Goal: Task Accomplishment & Management: Use online tool/utility

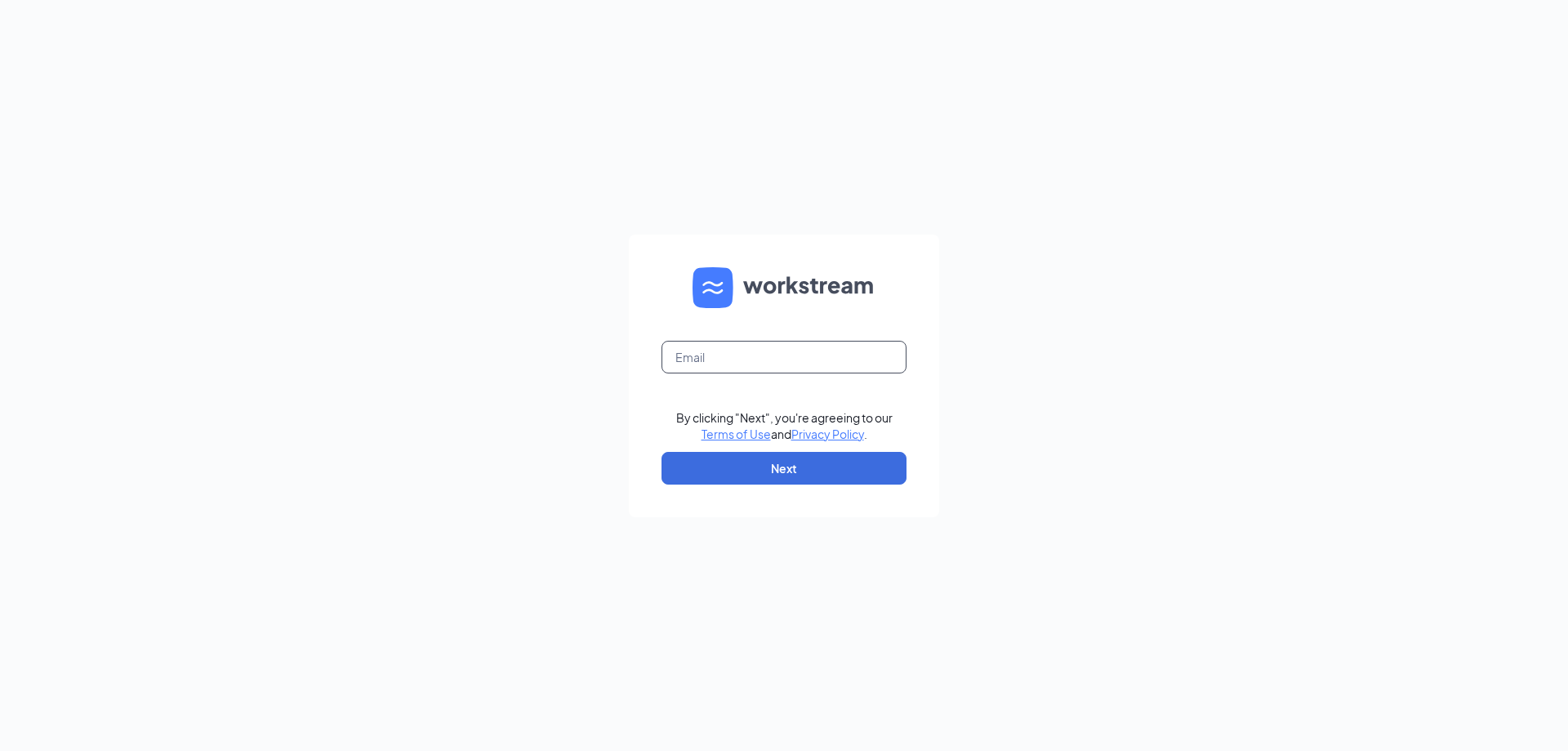
click at [741, 358] on input "text" at bounding box center [784, 357] width 245 height 33
type input "srp180@srpihop.com"
click at [773, 468] on button "Next" at bounding box center [784, 468] width 245 height 33
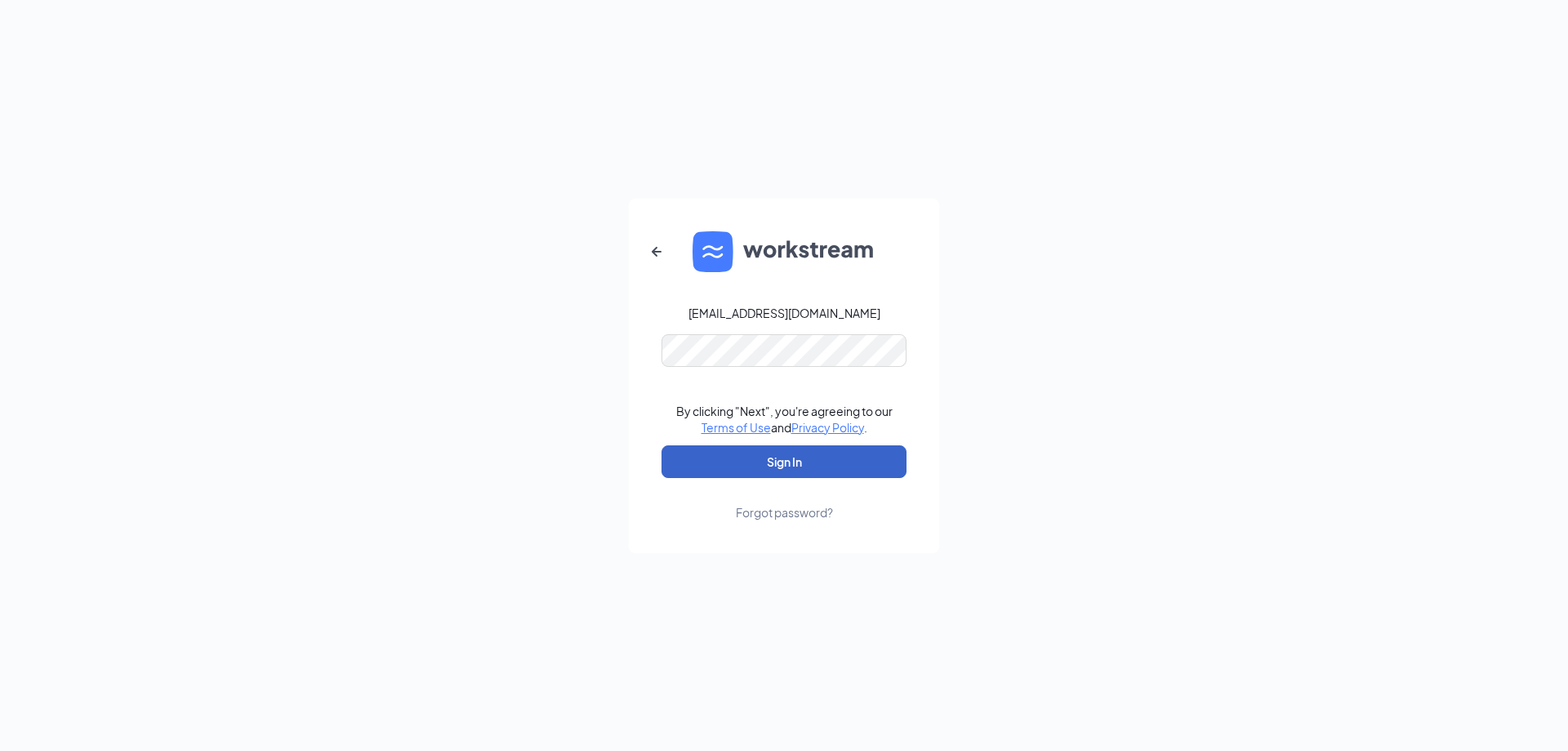
click at [787, 472] on button "Sign In" at bounding box center [784, 462] width 245 height 33
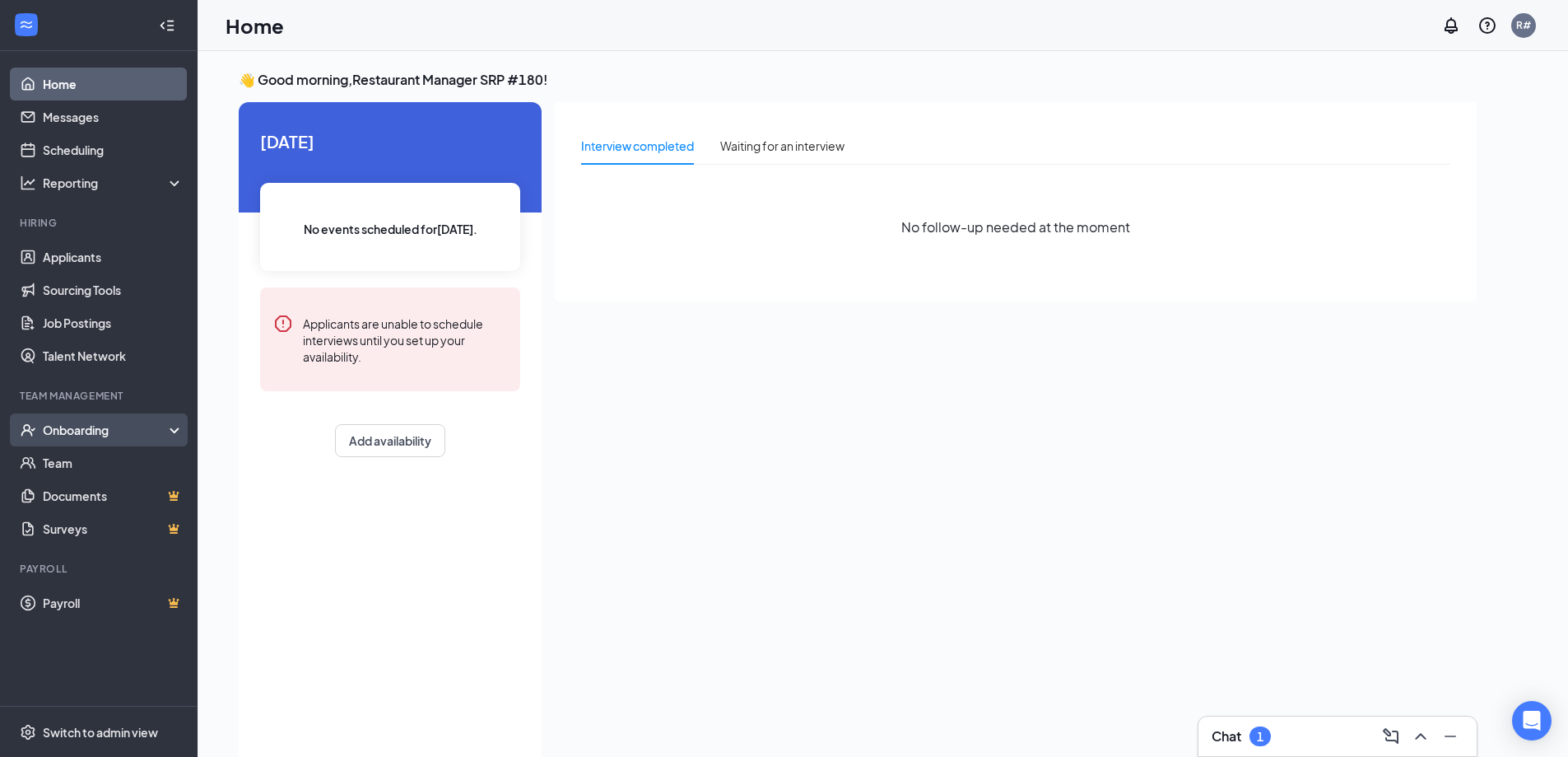
click at [66, 429] on div "Onboarding" at bounding box center [106, 430] width 127 height 17
click at [89, 434] on div "Onboarding" at bounding box center [106, 430] width 127 height 17
click at [172, 432] on icon at bounding box center [178, 432] width 13 height 0
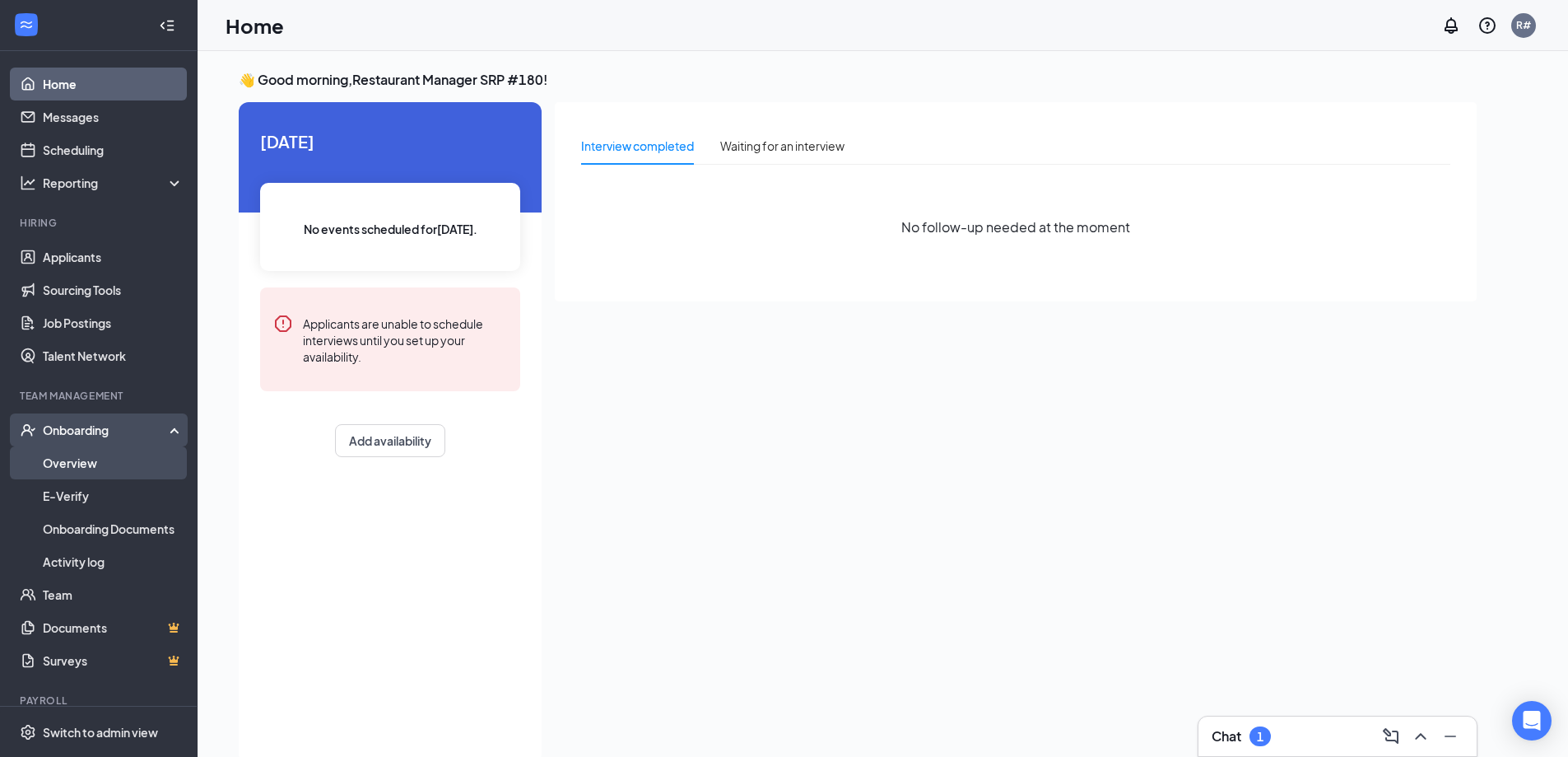
click at [91, 465] on link "Overview" at bounding box center [113, 463] width 141 height 33
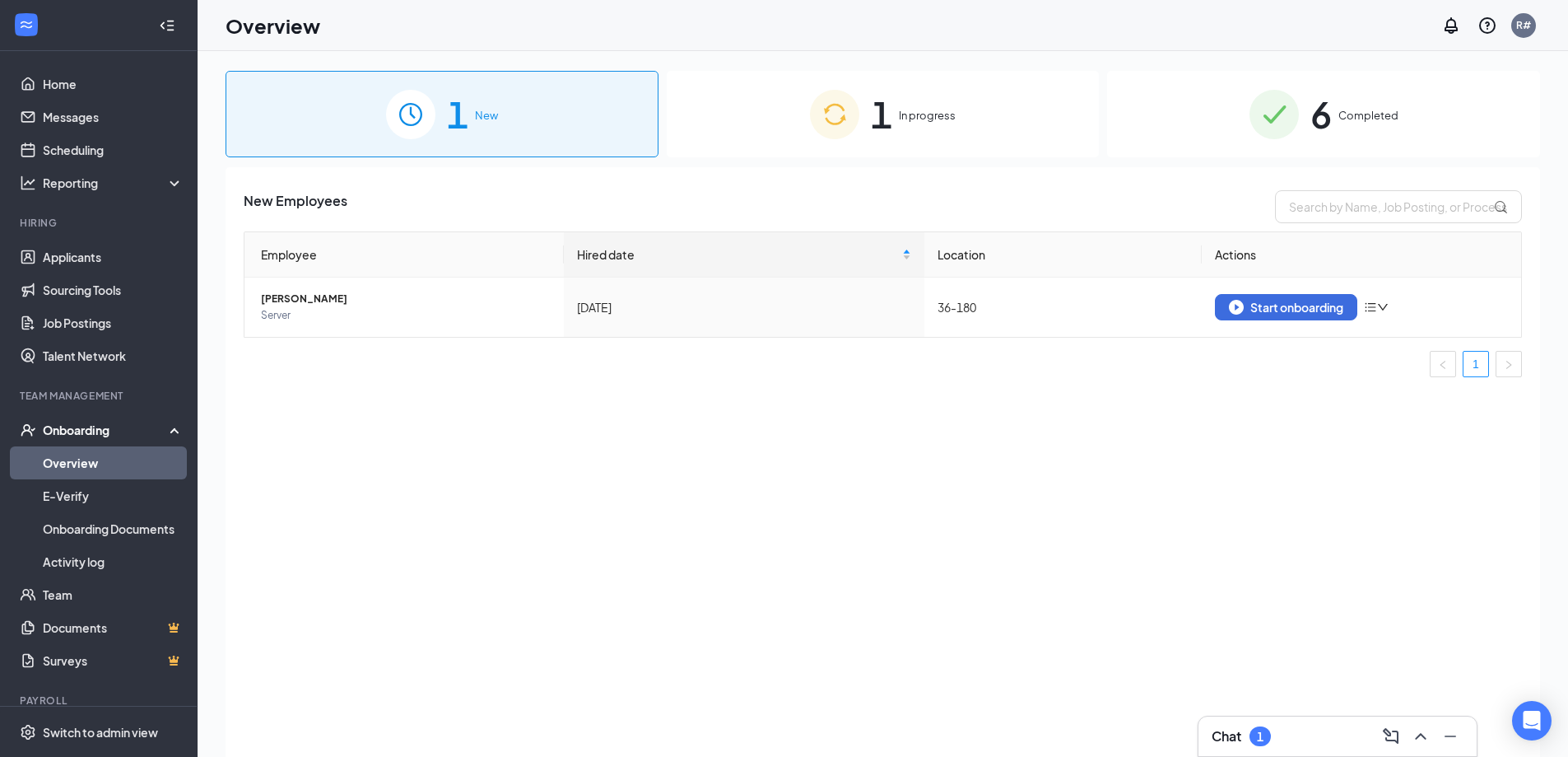
click at [488, 135] on div "1 New" at bounding box center [441, 114] width 433 height 86
click at [767, 133] on div "1 In progress" at bounding box center [883, 114] width 433 height 86
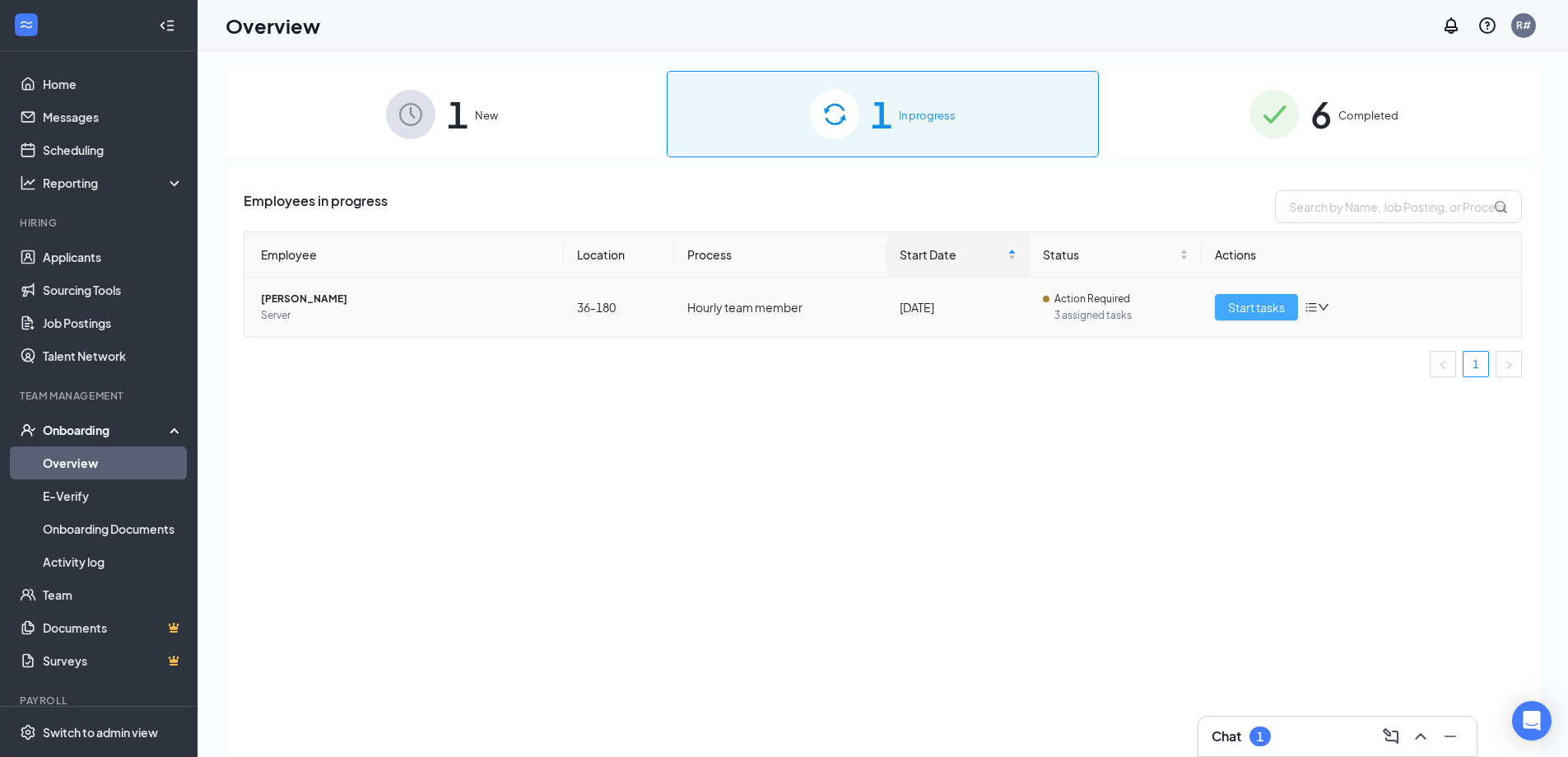
click at [1240, 306] on span "Start tasks" at bounding box center [1256, 307] width 57 height 18
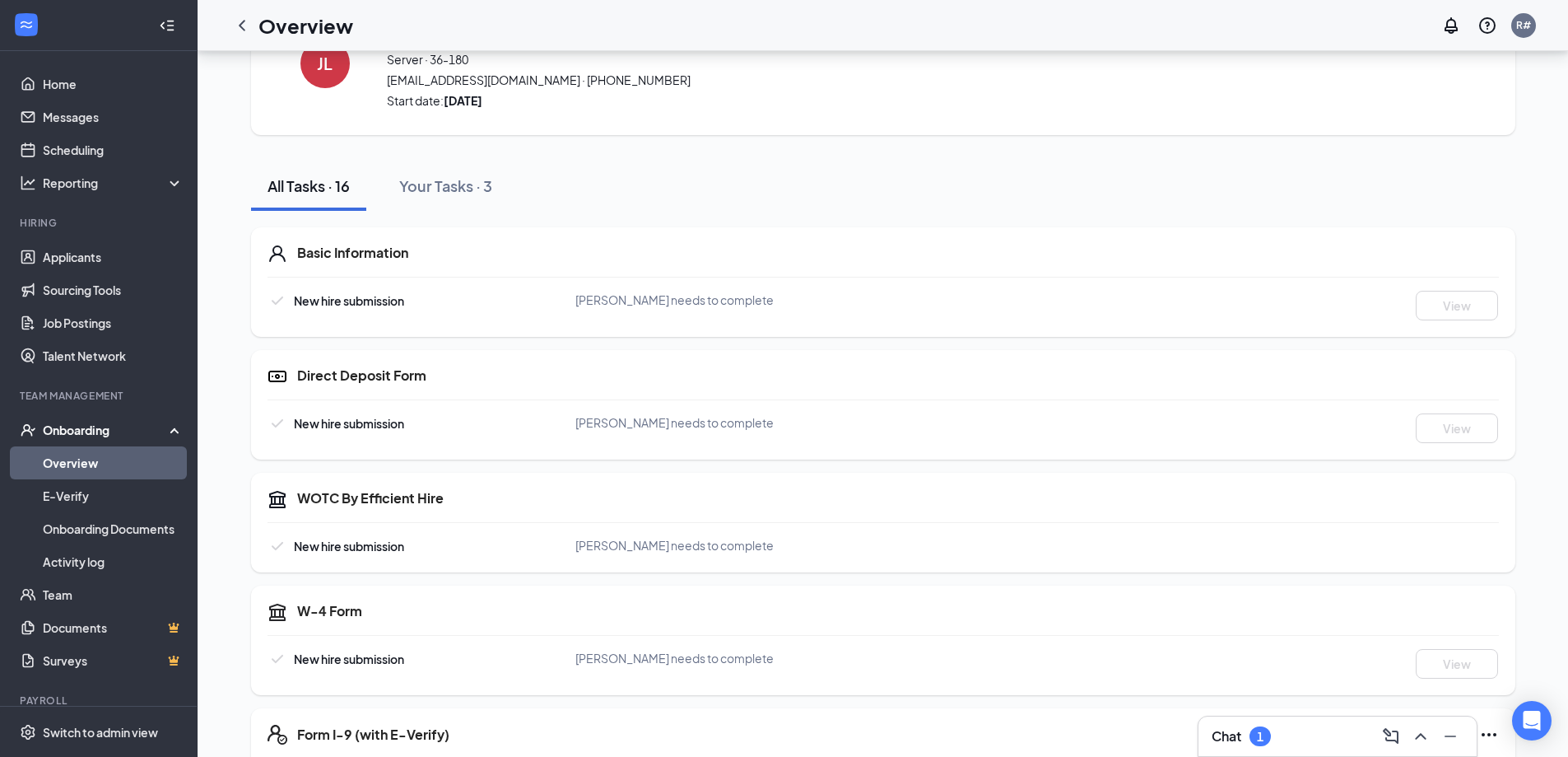
scroll to position [82, 0]
